Goal: Task Accomplishment & Management: Complete application form

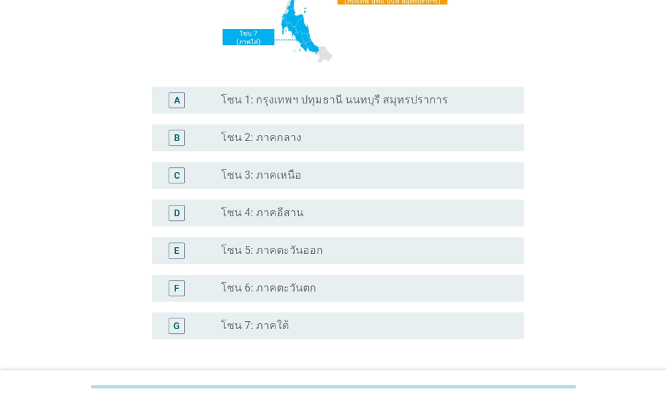
scroll to position [265, 0]
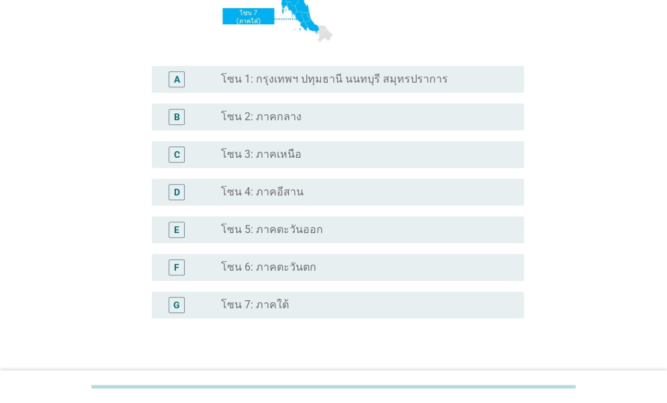
click at [285, 240] on div "E radio_button_unchecked โซน 5: ภาคตะวันออก" at bounding box center [338, 229] width 372 height 27
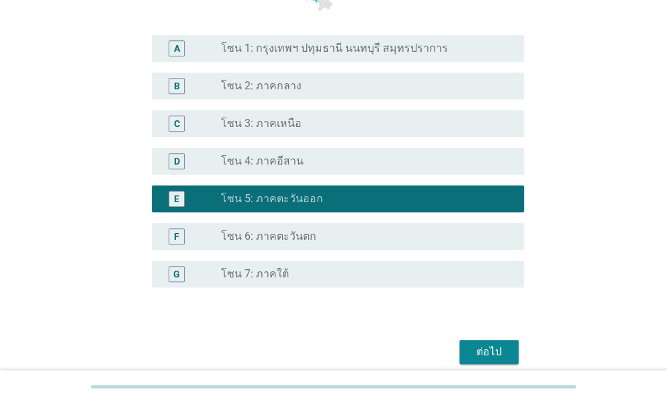
scroll to position [353, 0]
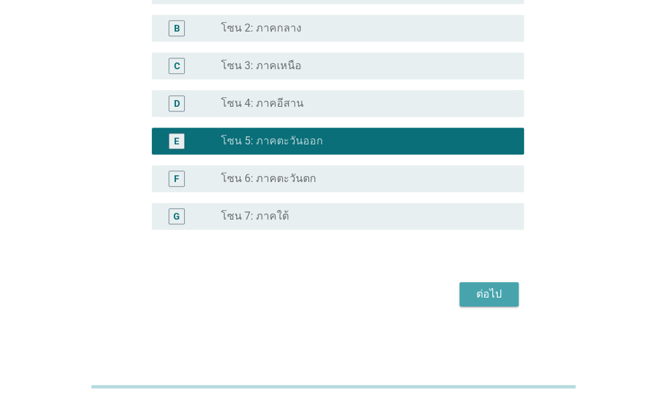
click at [491, 310] on div "ต่อไป" at bounding box center [334, 294] width 380 height 32
click at [468, 292] on button "ต่อไป" at bounding box center [488, 294] width 59 height 24
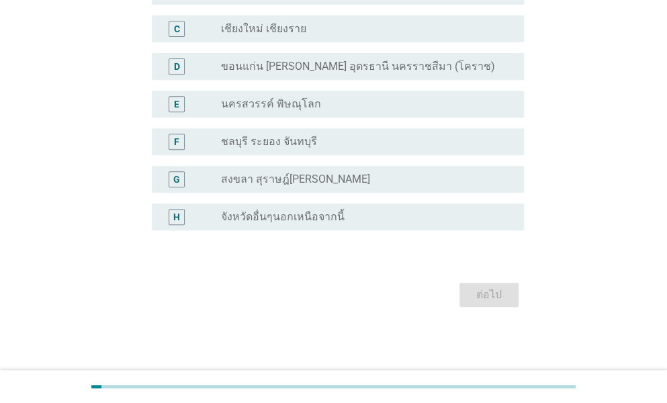
scroll to position [0, 0]
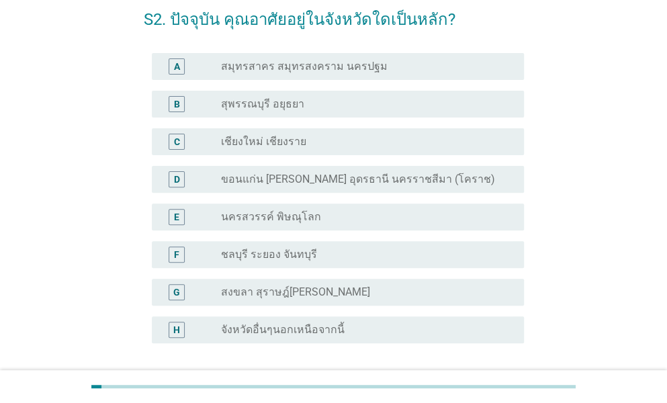
click at [301, 255] on label "ชลบุรี ระยอง จันทบุรี" at bounding box center [269, 254] width 96 height 13
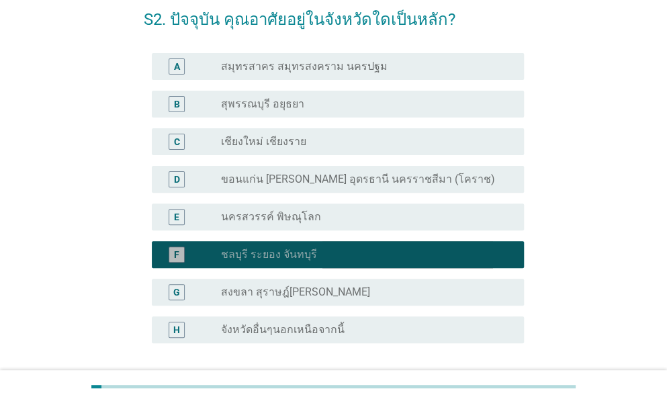
scroll to position [179, 0]
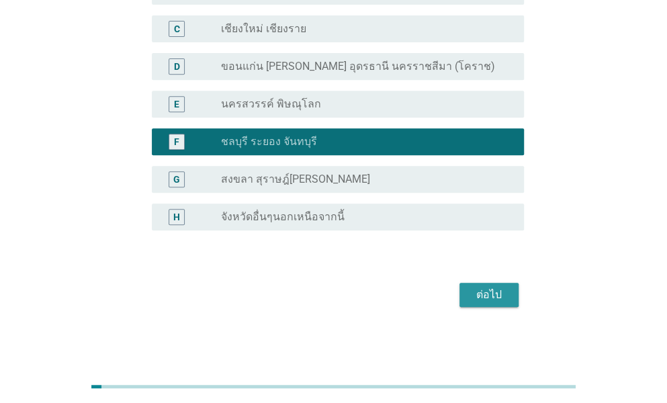
click at [498, 283] on button "ต่อไป" at bounding box center [488, 295] width 59 height 24
click at [496, 302] on div "ต่อไป" at bounding box center [334, 295] width 380 height 32
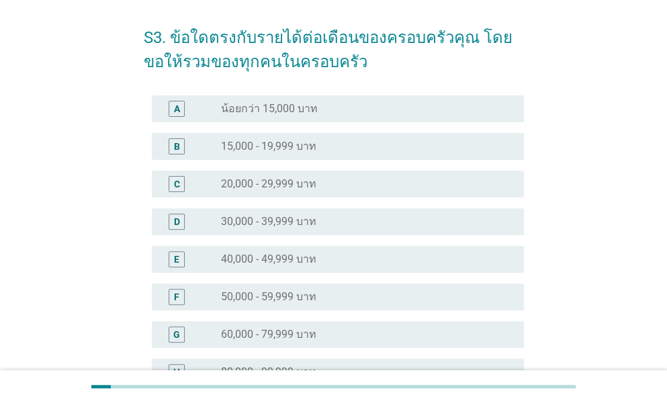
click at [355, 226] on div "radio_button_unchecked 30,000 - 39,999 บาท" at bounding box center [361, 221] width 281 height 13
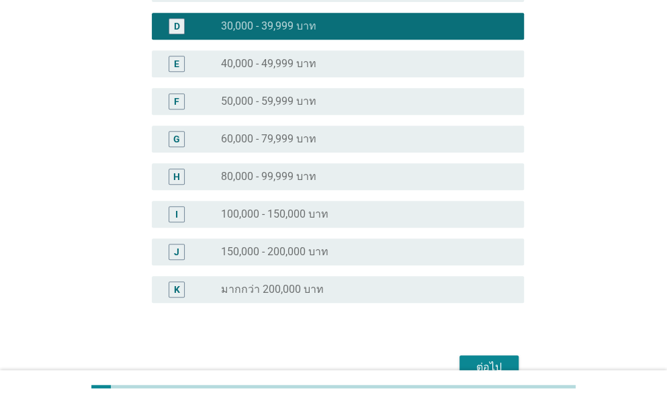
scroll to position [316, 0]
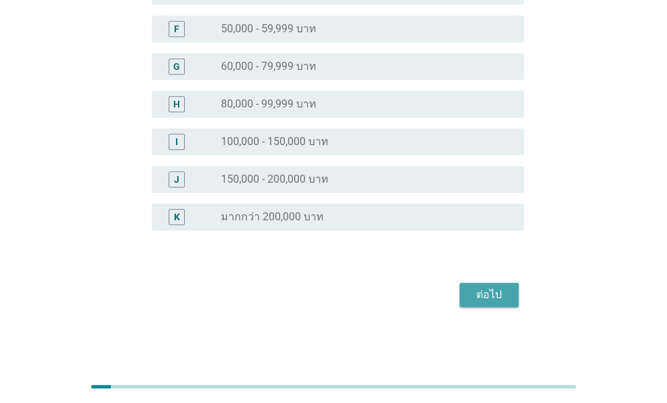
click at [491, 300] on div "ต่อไป" at bounding box center [489, 295] width 38 height 16
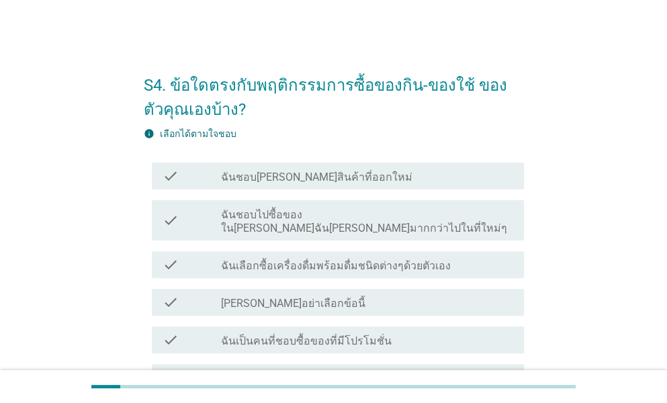
click at [350, 171] on div "check_box_outline_blank ฉันชอบ[PERSON_NAME]สินค้าที่ออกใหม่" at bounding box center [367, 176] width 292 height 16
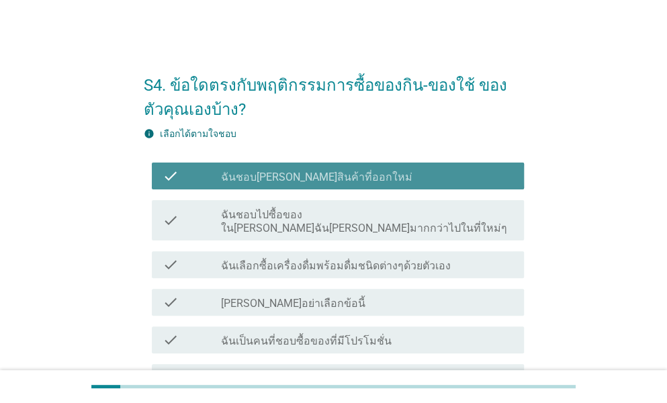
click at [375, 220] on label "ฉันชอบไปซื้อของใน[PERSON_NAME]ฉัน[PERSON_NAME]มากกว่าไปในที่ใหม่ๆ" at bounding box center [367, 221] width 292 height 27
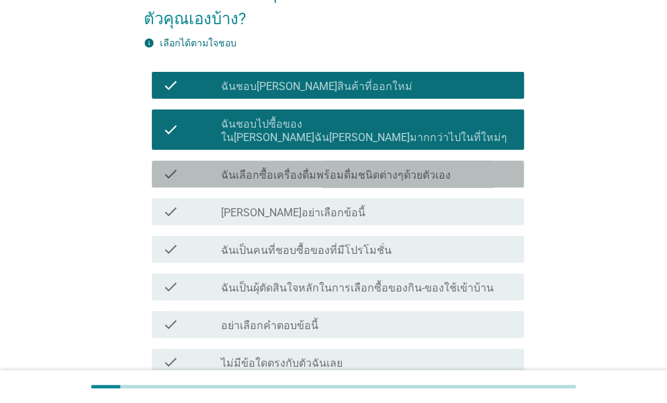
scroll to position [95, 0]
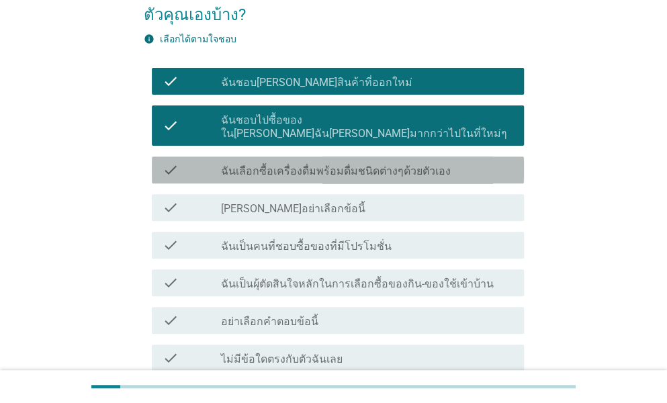
click at [347, 165] on label "ฉันเลือกซื้อเครื่องดื่มพร้อมดื่มชนิดต่างๆด้วยตัวเอง" at bounding box center [336, 171] width 230 height 13
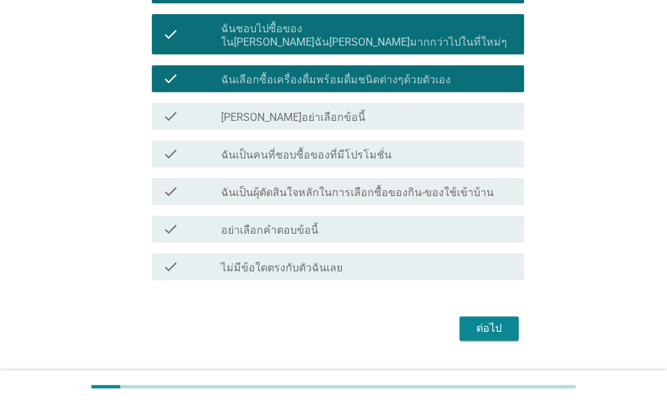
scroll to position [189, 0]
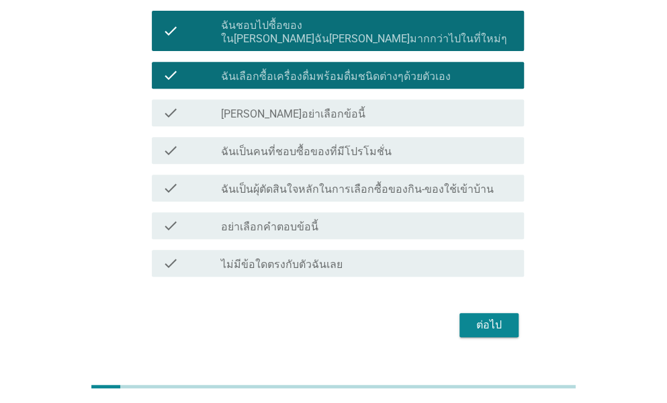
click at [351, 145] on label "ฉันเป็นคนที่ชอบซื้อของที่มีโปรโมชั่น" at bounding box center [306, 151] width 171 height 13
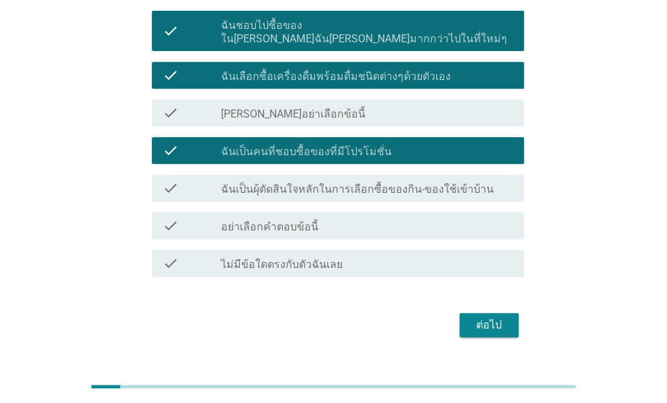
click at [361, 180] on div "check_box_outline_blank ฉันเป็นผุ้ตัดสินใจหลักในการเลือกซื้อของกิน-ของใช้เข้าบ้…" at bounding box center [367, 188] width 292 height 16
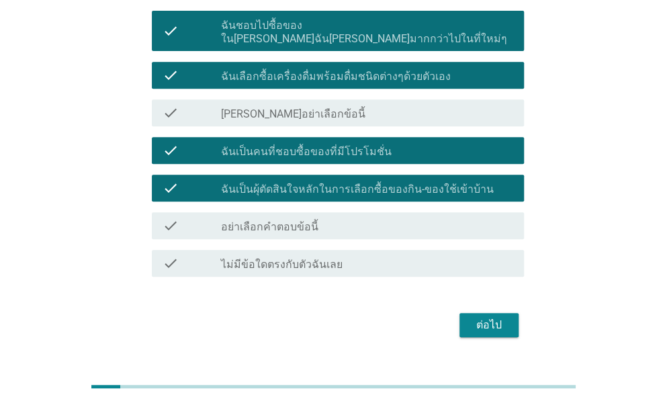
click at [498, 319] on div "ต่อไป" at bounding box center [489, 325] width 38 height 16
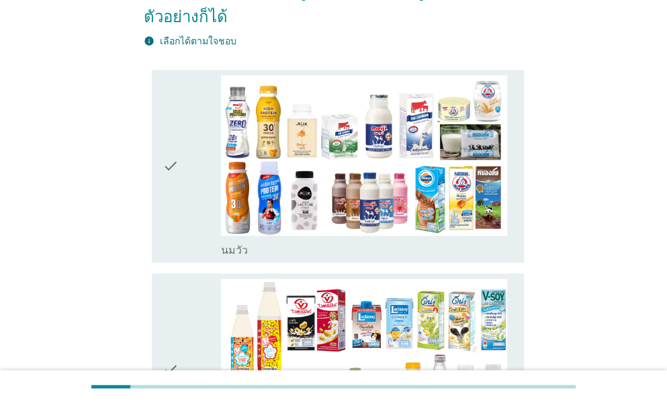
scroll to position [0, 0]
